Goal: Transaction & Acquisition: Purchase product/service

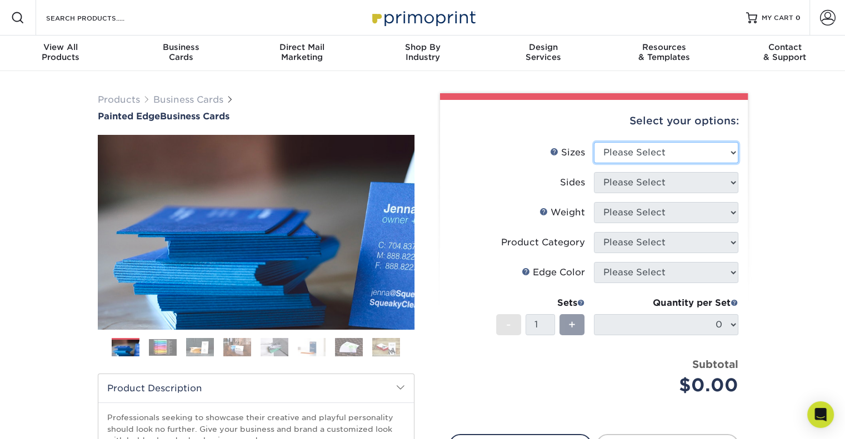
click at [695, 159] on select "Please Select 2" x 3.5" - Standard 2.125" x 3.375" - European 2.5" x 2.5" - Squ…" at bounding box center [666, 152] width 144 height 21
click at [689, 137] on div "Select your options:" at bounding box center [594, 121] width 290 height 42
click at [687, 148] on select "Please Select 2" x 3.5" - Standard 2.125" x 3.375" - European 2.5" x 2.5" - Squ…" at bounding box center [666, 152] width 144 height 21
select select "2.00x3.50"
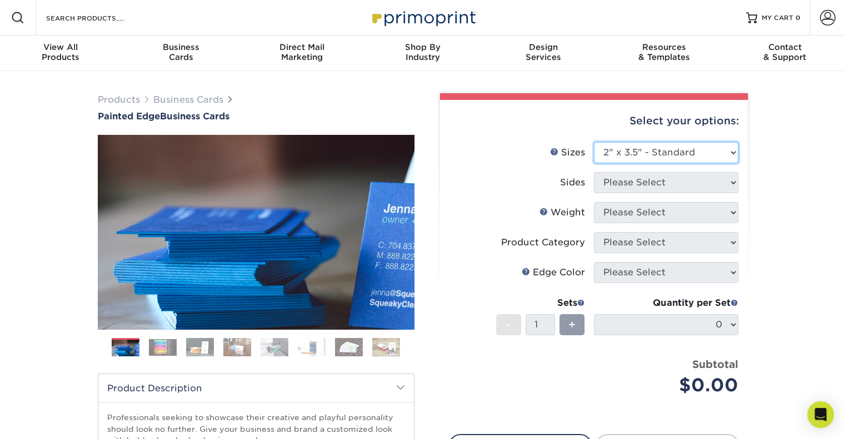
click at [594, 142] on select "Please Select 2" x 3.5" - Standard 2.125" x 3.375" - European 2.5" x 2.5" - Squ…" at bounding box center [666, 152] width 144 height 21
click at [661, 185] on select "Please Select Print Both Sides Print Front Only" at bounding box center [666, 182] width 144 height 21
click at [594, 172] on select "Please Select Print Both Sides Print Front Only" at bounding box center [666, 182] width 144 height 21
click at [656, 184] on select "Please Select Print Both Sides Print Front Only" at bounding box center [666, 182] width 144 height 21
select select "32d3c223-f82c-492b-b915-ba065a00862f"
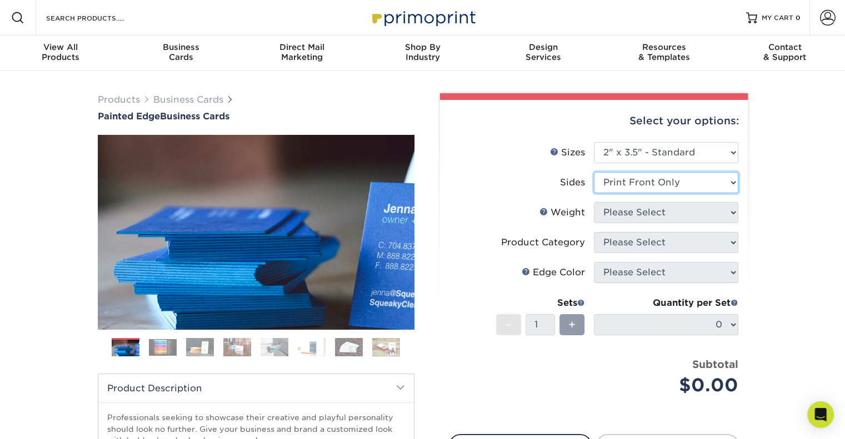
click at [594, 172] on select "Please Select Print Both Sides Print Front Only" at bounding box center [666, 182] width 144 height 21
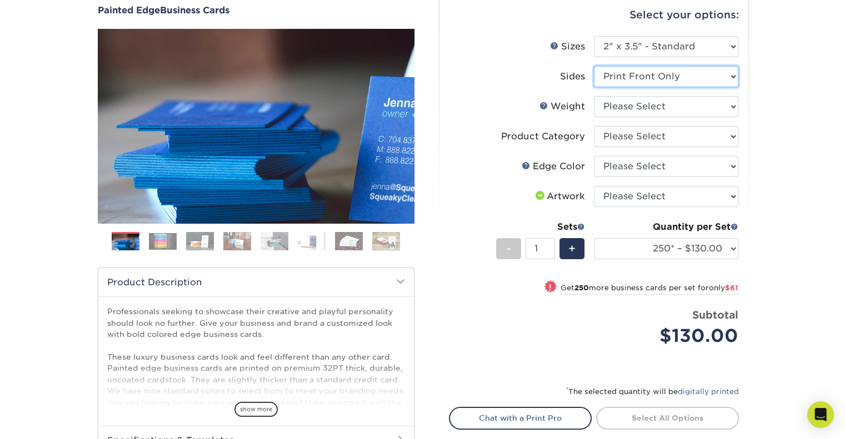
scroll to position [111, 0]
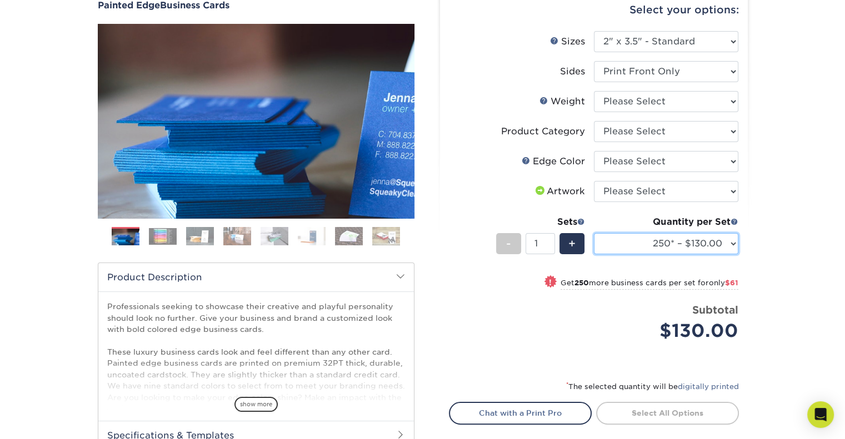
click at [712, 242] on select "250* – $130.00 500* – $191.00 1000* – $328.00" at bounding box center [666, 243] width 144 height 21
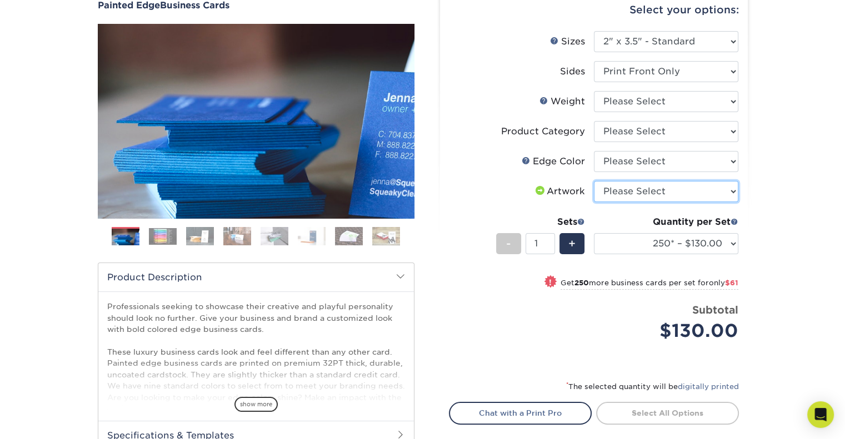
click at [715, 197] on select "Please Select I will upload files I need a design - $100" at bounding box center [666, 191] width 144 height 21
click at [796, 164] on div "Products Business Cards Painted Edge Business Cards Previous Next" at bounding box center [422, 256] width 845 height 593
